Goal: Navigation & Orientation: Go to known website

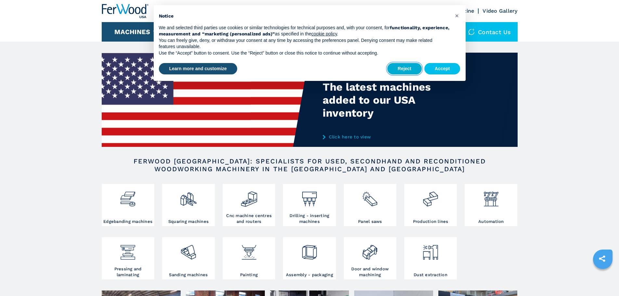
click at [403, 68] on button "Reject" at bounding box center [405, 69] width 34 height 12
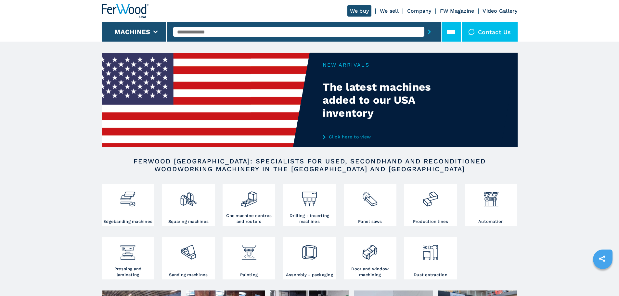
click at [448, 30] on icon at bounding box center [451, 32] width 8 height 8
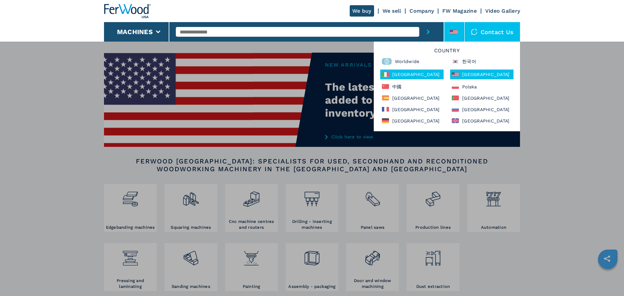
click at [401, 74] on div "[GEOGRAPHIC_DATA]" at bounding box center [411, 75] width 63 height 10
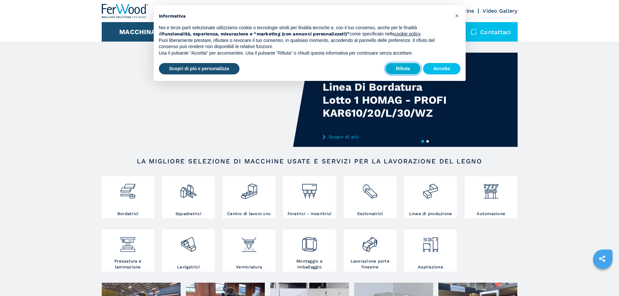
click at [412, 70] on button "Rifiuta" at bounding box center [403, 69] width 35 height 12
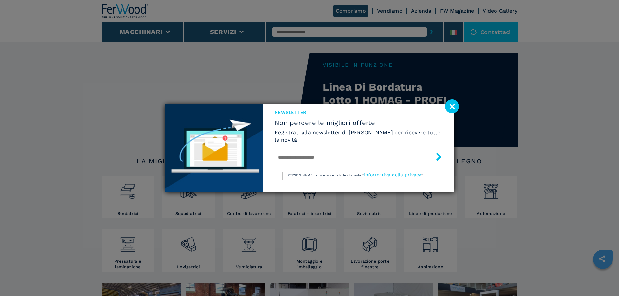
click at [448, 107] on image at bounding box center [452, 106] width 14 height 14
